Goal: Task Accomplishment & Management: Use online tool/utility

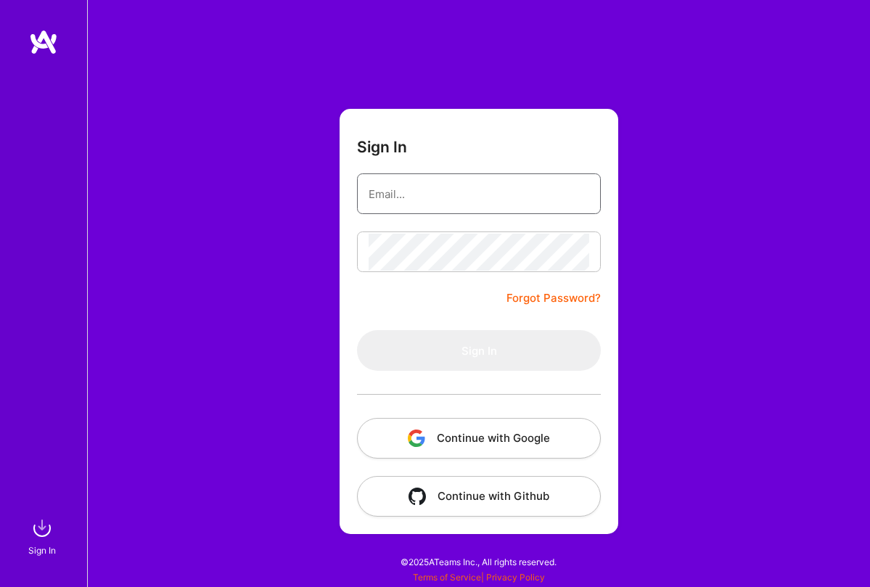
type input "[EMAIL_ADDRESS][DOMAIN_NAME]"
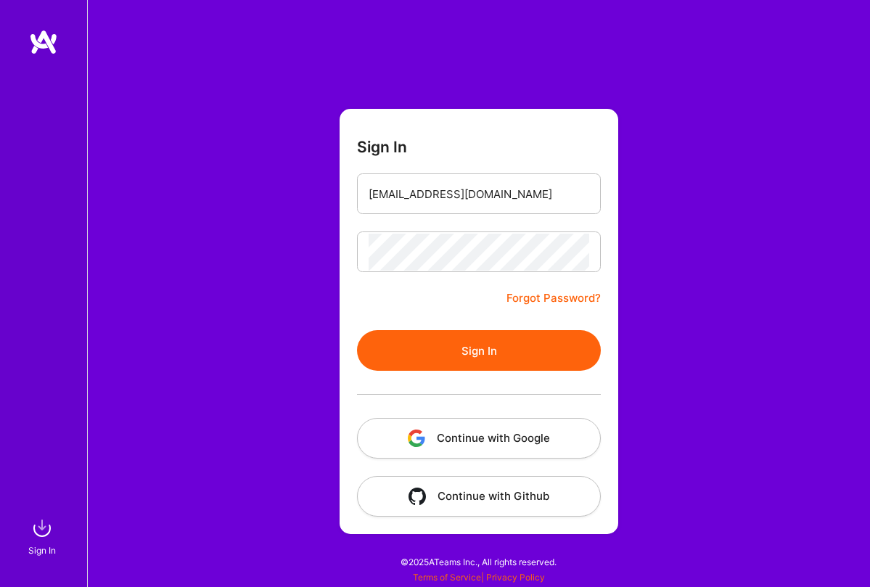
click at [470, 346] on button "Sign In" at bounding box center [479, 350] width 244 height 41
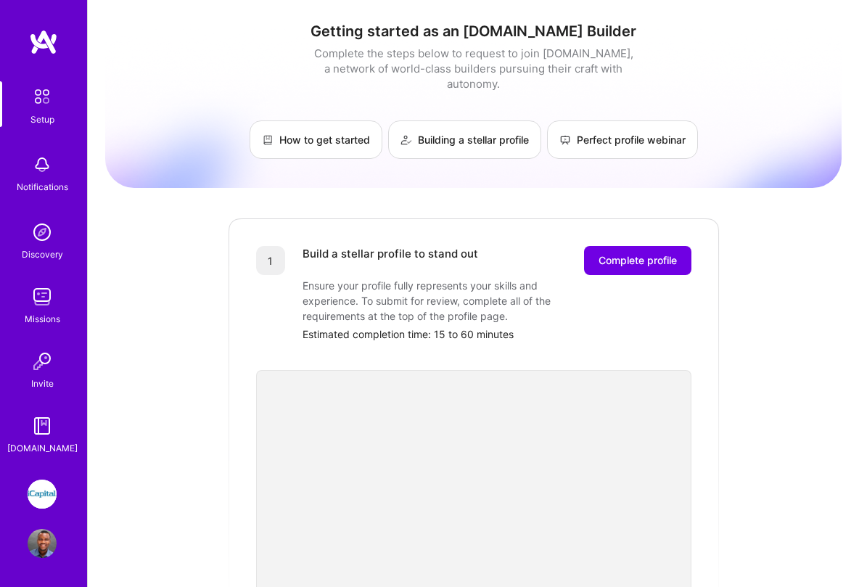
click at [39, 493] on img at bounding box center [42, 494] width 29 height 29
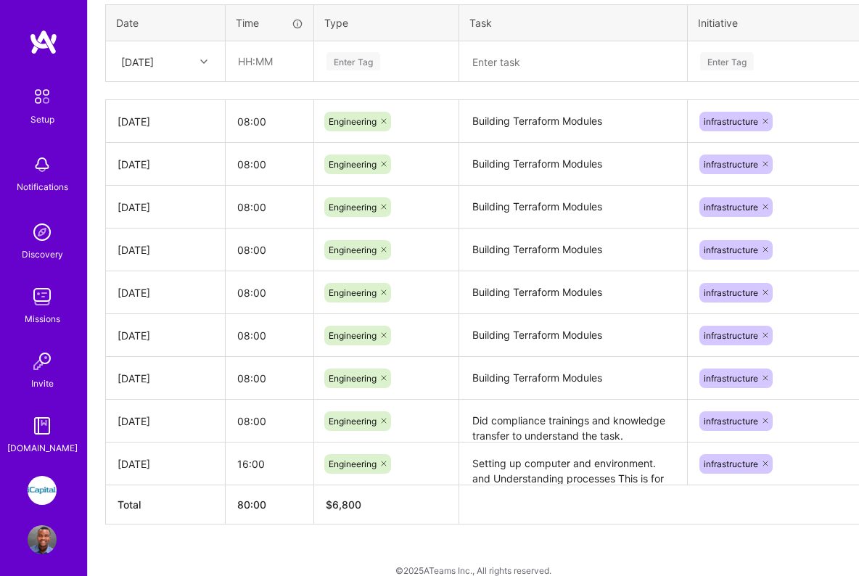
scroll to position [756, 0]
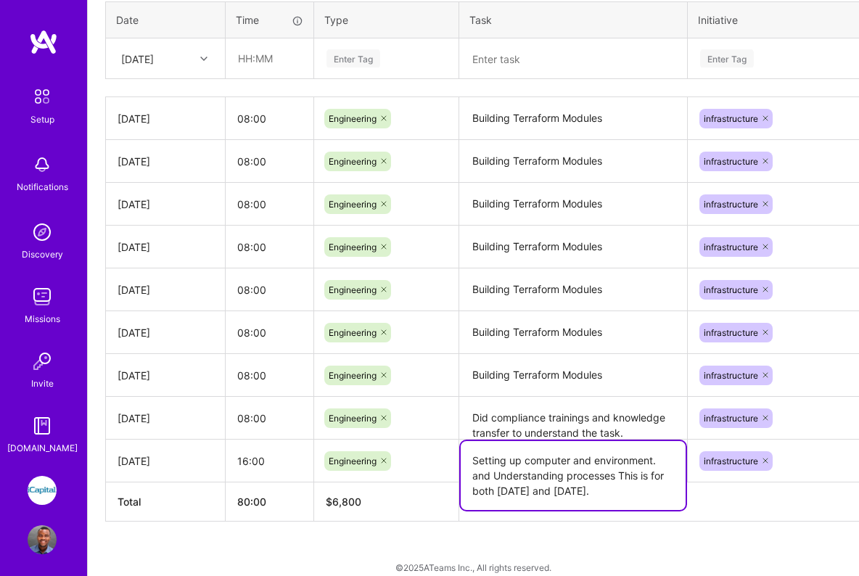
click at [589, 473] on textarea "Setting up computer and environment. and Understanding processes This is for bo…" at bounding box center [573, 475] width 225 height 69
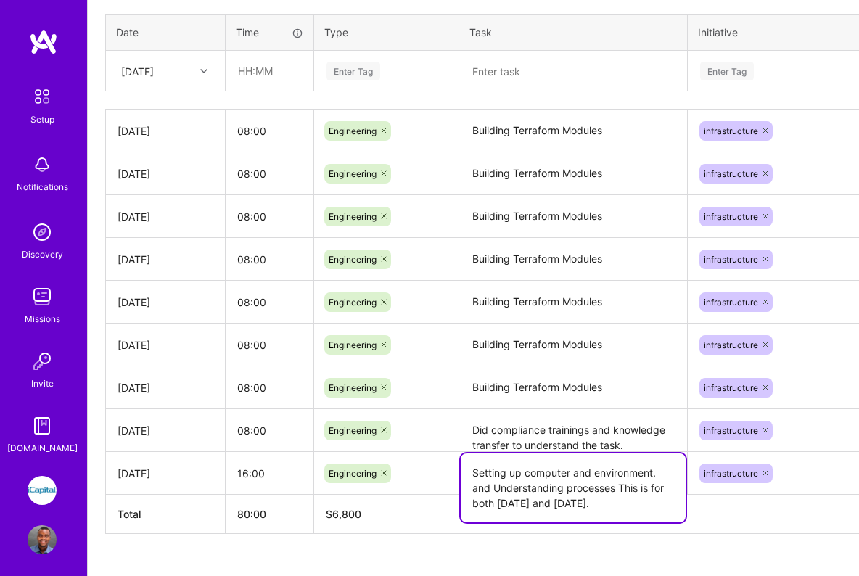
scroll to position [749, 0]
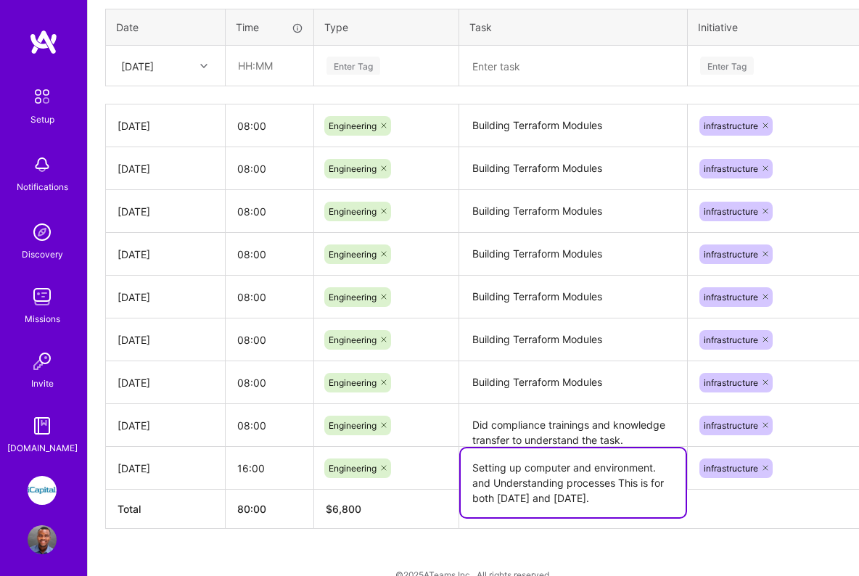
click at [639, 484] on textarea "Setting up computer and environment. and Understanding processes This is for bo…" at bounding box center [573, 483] width 225 height 69
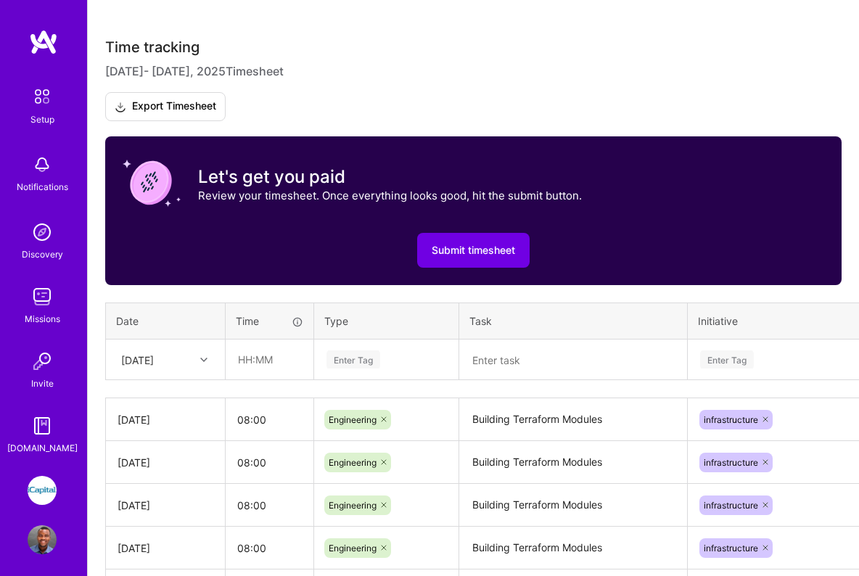
scroll to position [467, 0]
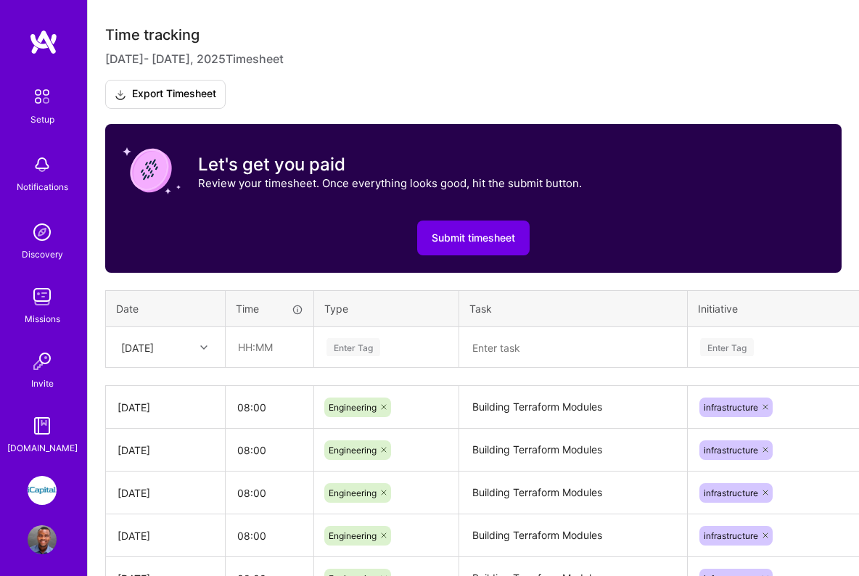
type textarea "Setting up computer and environment. and Understanding processes This timesheet…"
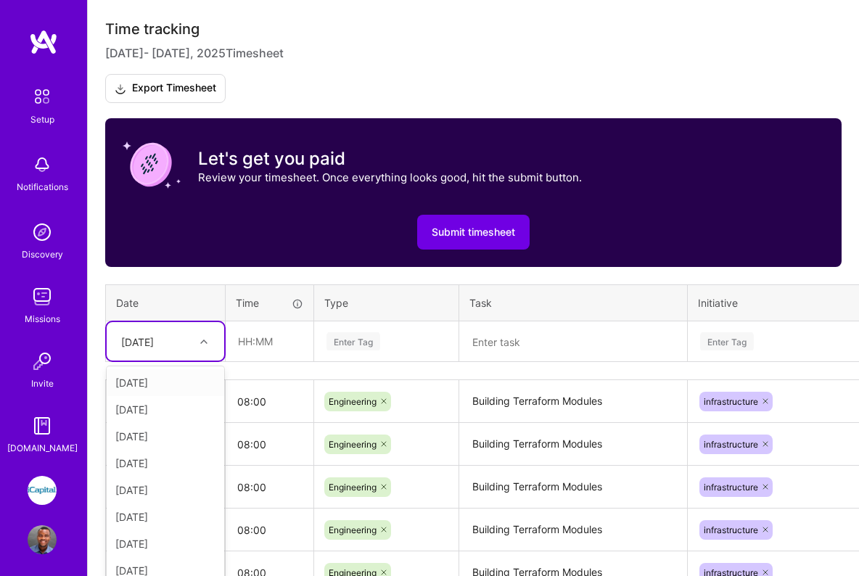
click at [204, 348] on div at bounding box center [206, 341] width 23 height 19
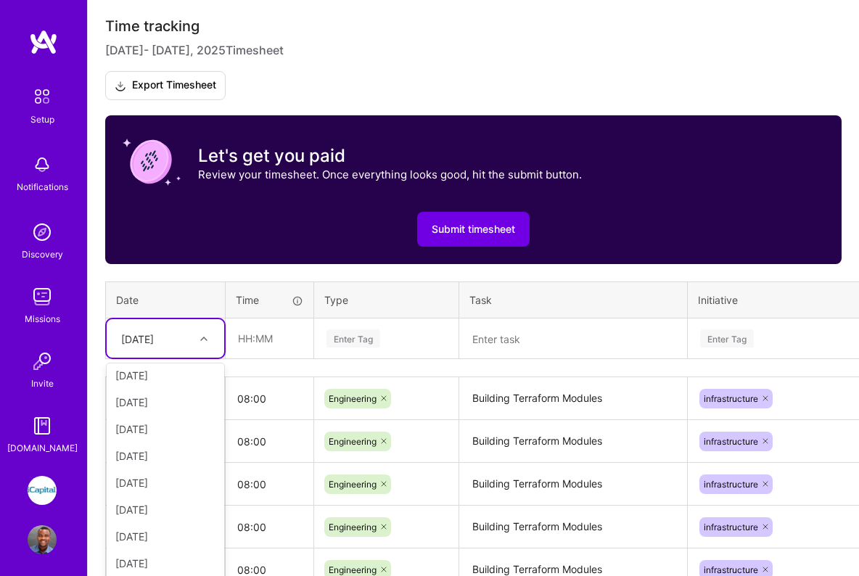
scroll to position [164, 0]
click at [173, 563] on div "[DATE]" at bounding box center [166, 565] width 118 height 27
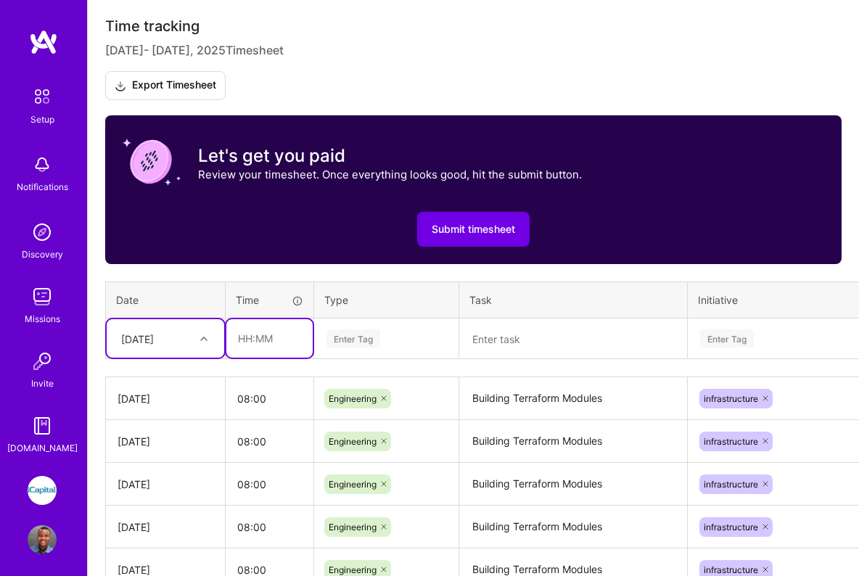
click at [269, 332] on input "text" at bounding box center [269, 338] width 86 height 38
type input "08:00"
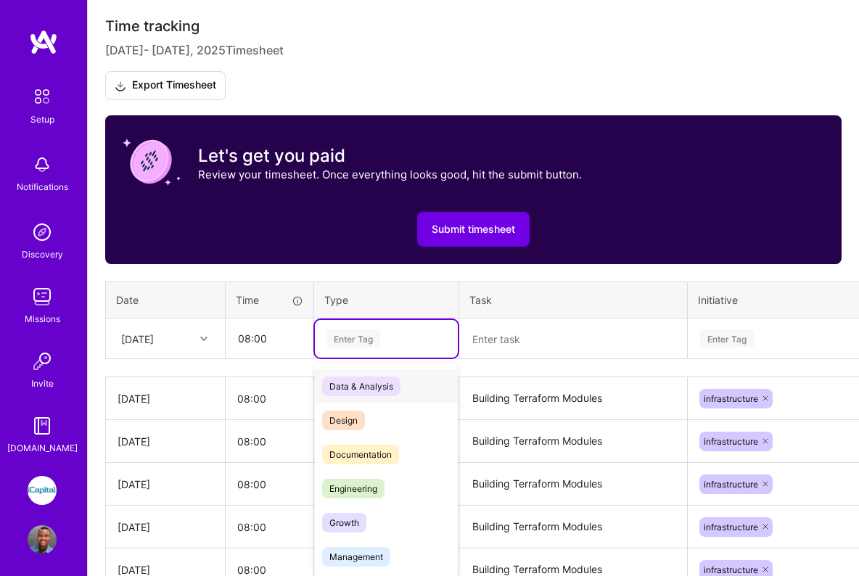
click at [378, 336] on div "Enter Tag" at bounding box center [354, 338] width 54 height 23
click at [364, 491] on span "Engineering" at bounding box center [353, 489] width 62 height 20
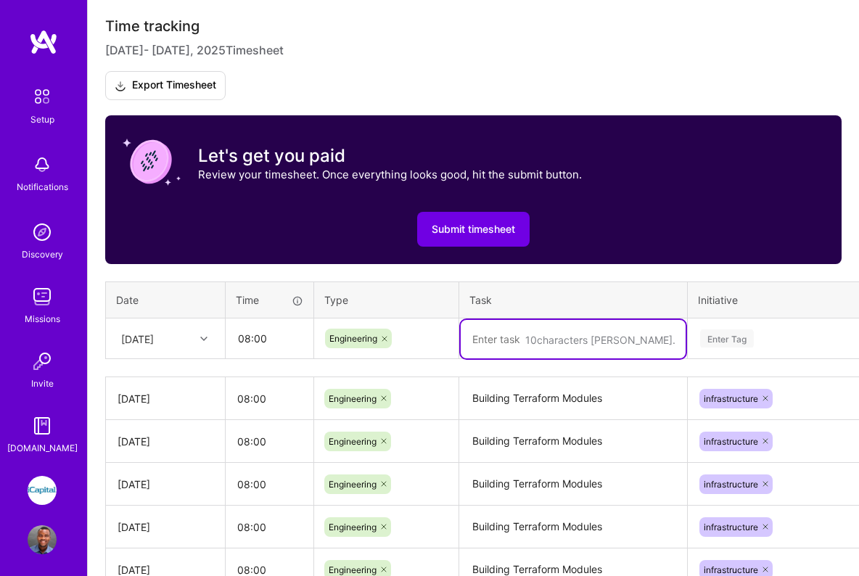
click at [491, 346] on textarea at bounding box center [573, 339] width 225 height 38
click at [493, 345] on textarea at bounding box center [573, 339] width 225 height 38
click at [513, 342] on textarea at bounding box center [573, 339] width 225 height 38
type textarea "T"
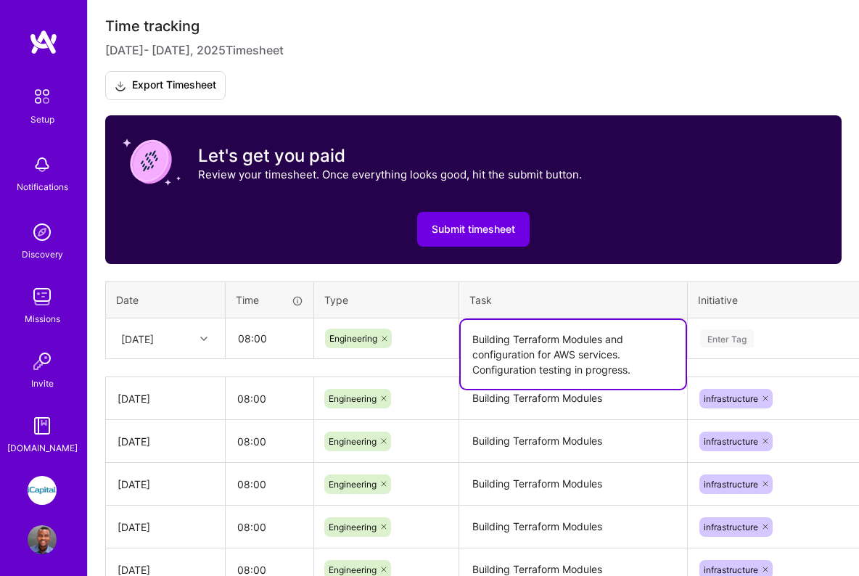
type textarea "Building Terraform Modules and configuration for AWS services. Configuration te…"
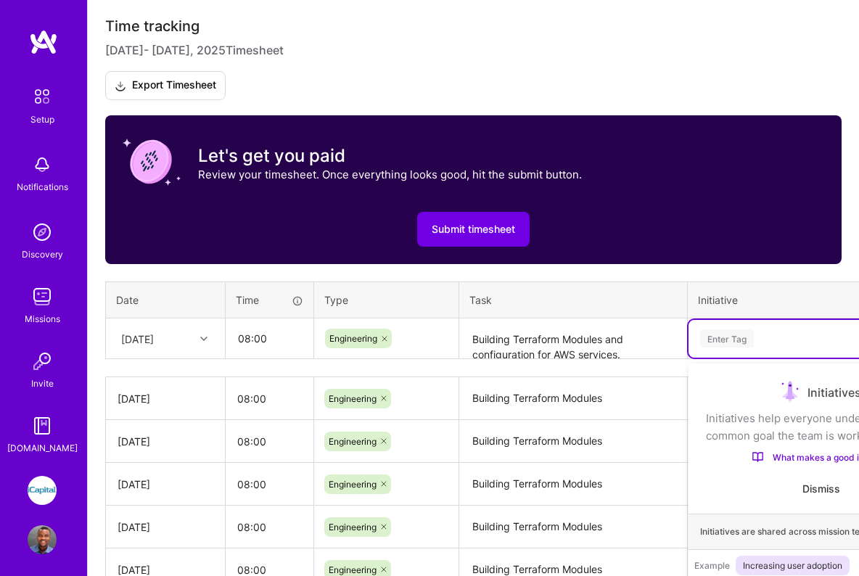
scroll to position [549, 0]
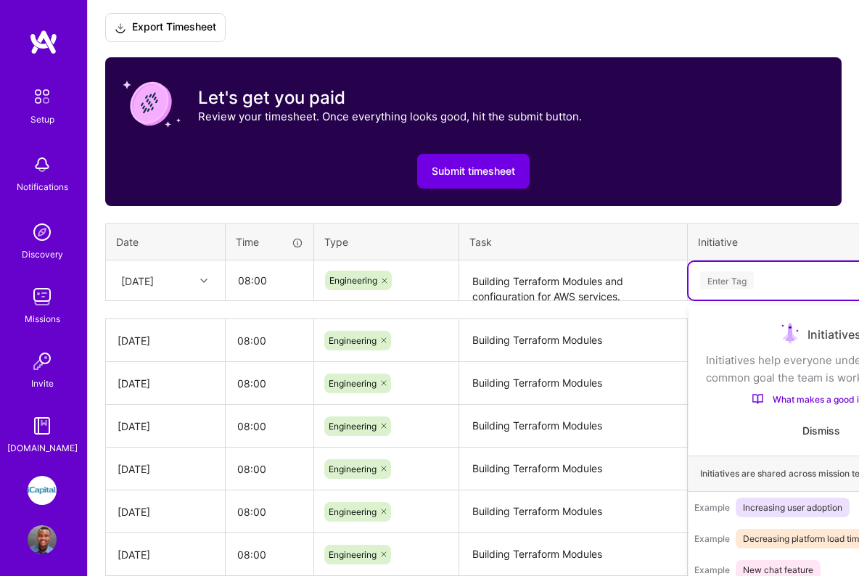
click at [743, 300] on div "option onboarding focused, 1 of 78. 78 results available. Use Up and Down to ch…" at bounding box center [822, 281] width 266 height 38
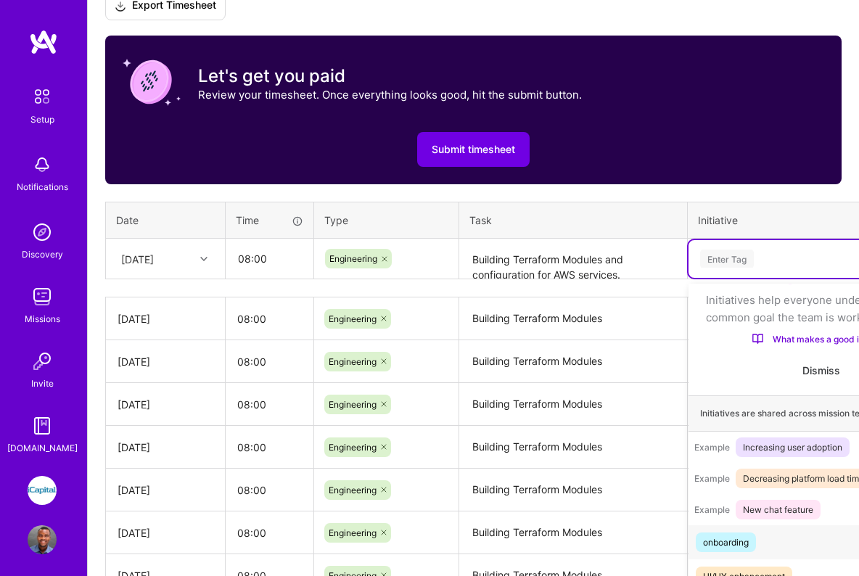
scroll to position [46, 0]
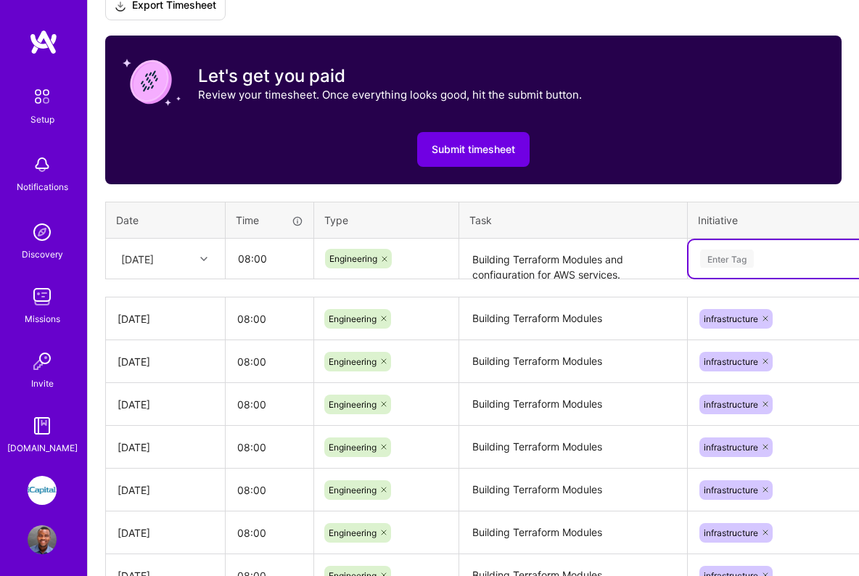
click at [753, 264] on div "Enter Tag" at bounding box center [727, 259] width 54 height 23
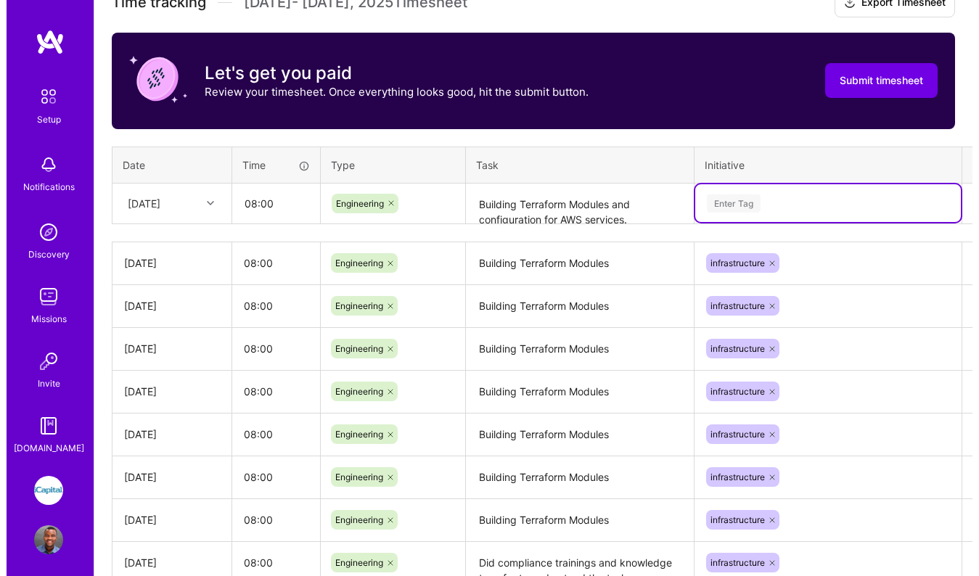
scroll to position [432, 0]
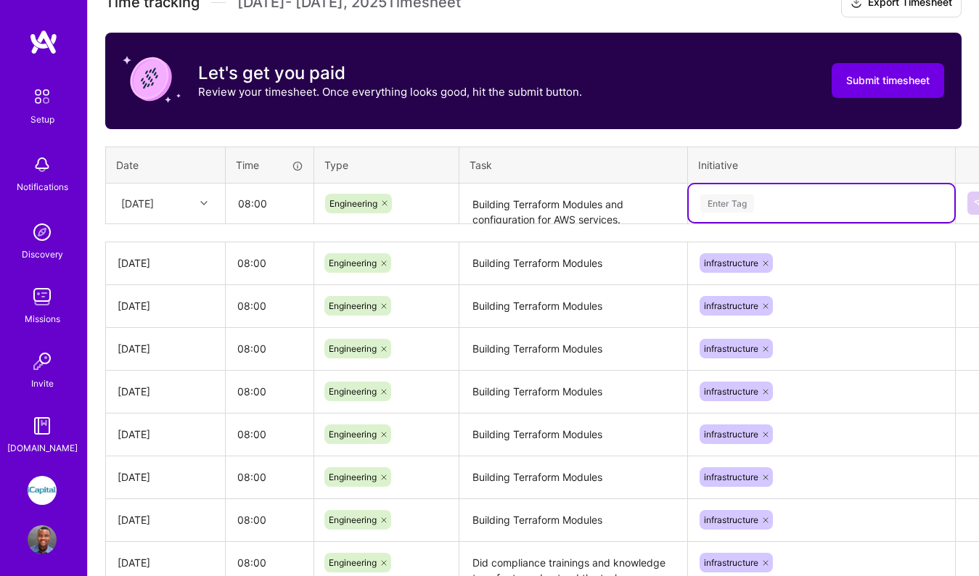
click at [794, 202] on div "Enter Tag" at bounding box center [821, 204] width 245 height 18
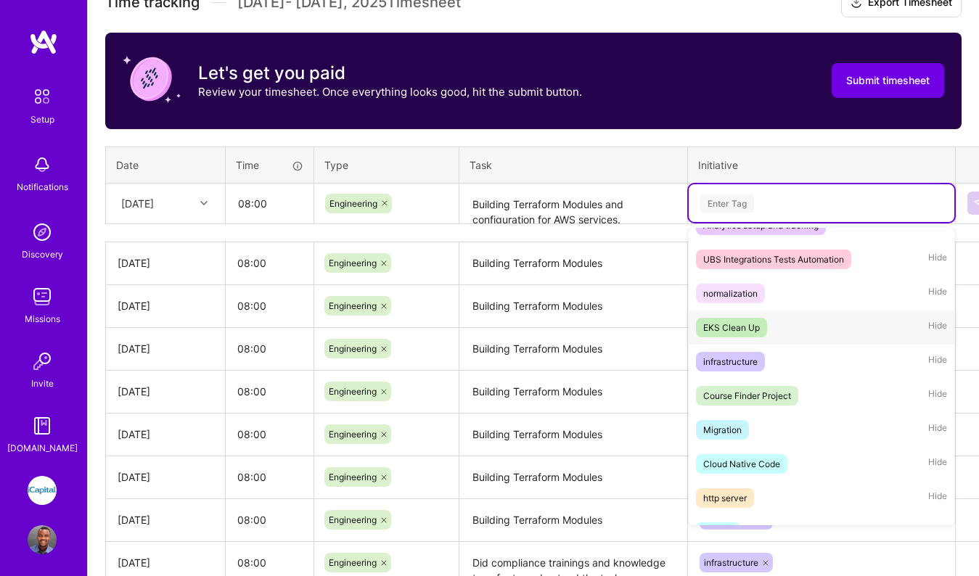
scroll to position [541, 0]
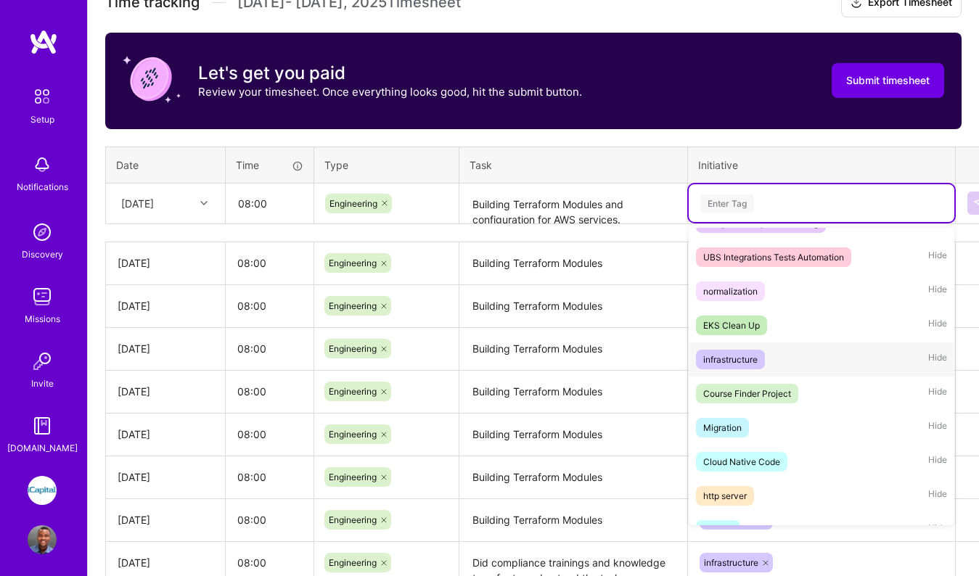
click at [742, 367] on div "infrastructure" at bounding box center [730, 359] width 54 height 15
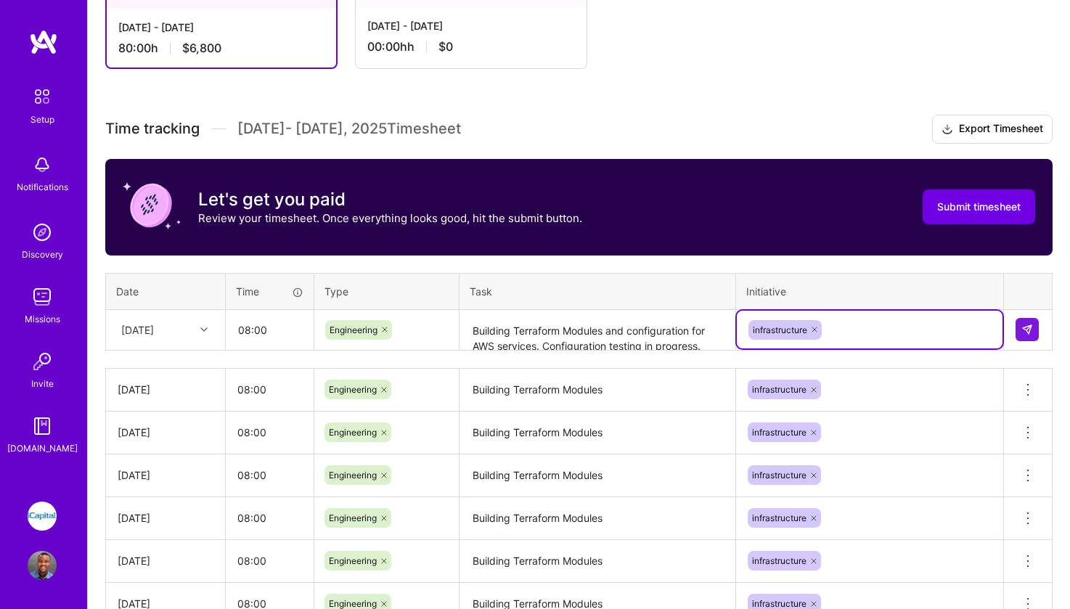
scroll to position [305, 0]
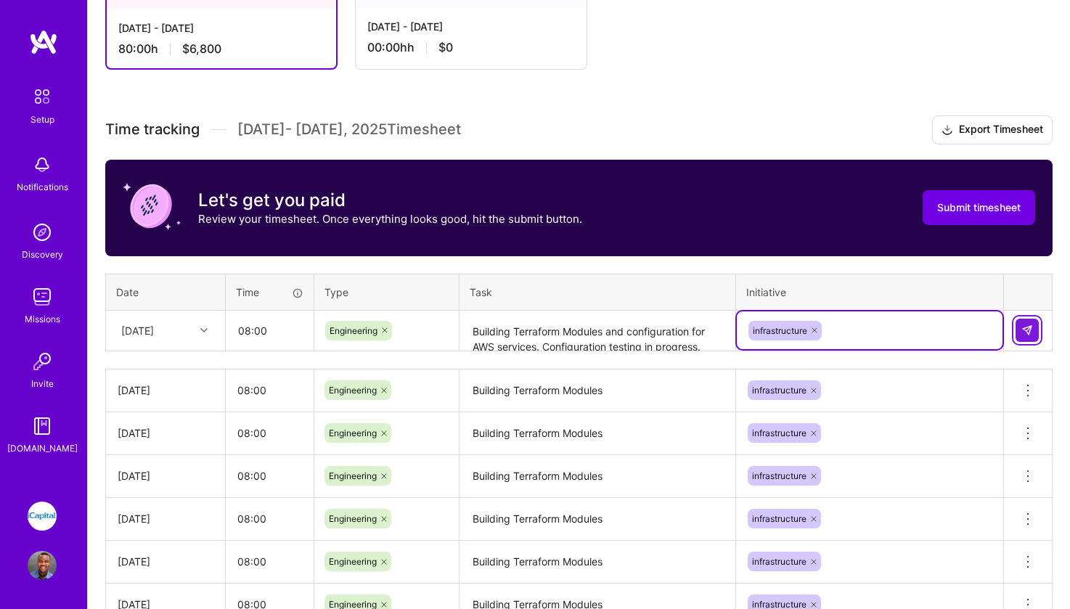
click at [870, 332] on img at bounding box center [1027, 330] width 12 height 12
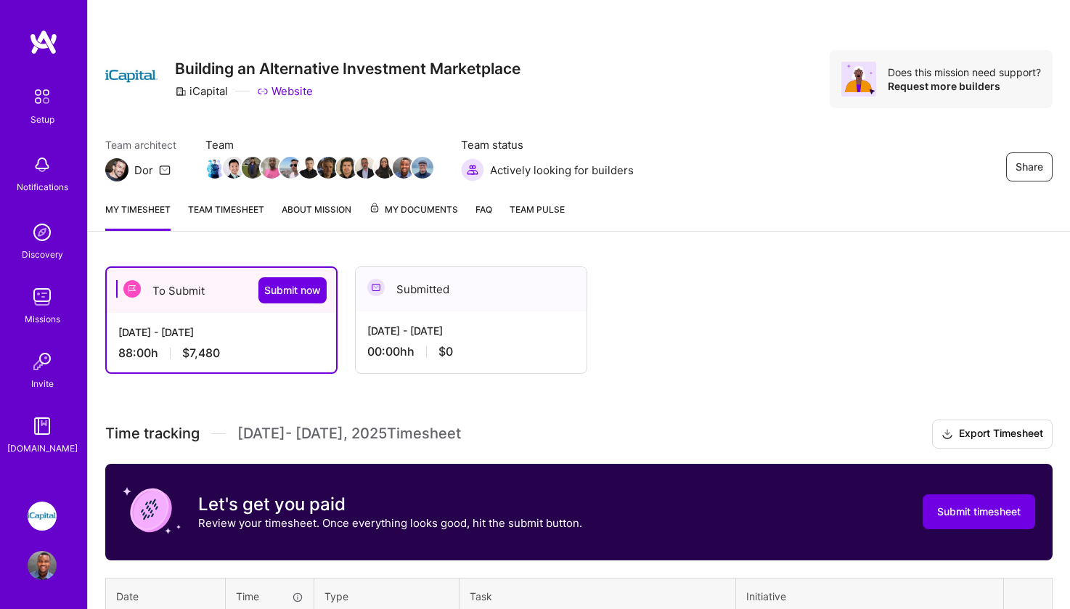
scroll to position [0, 0]
